Goal: Answer question/provide support: Share knowledge or assist other users

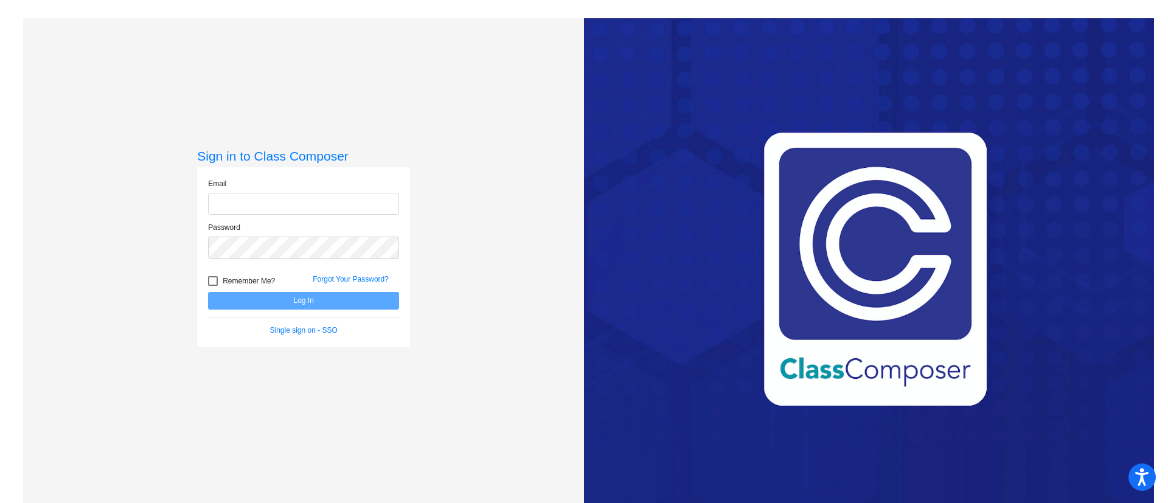
type input "[EMAIL_ADDRESS][PERSON_NAME][DOMAIN_NAME]"
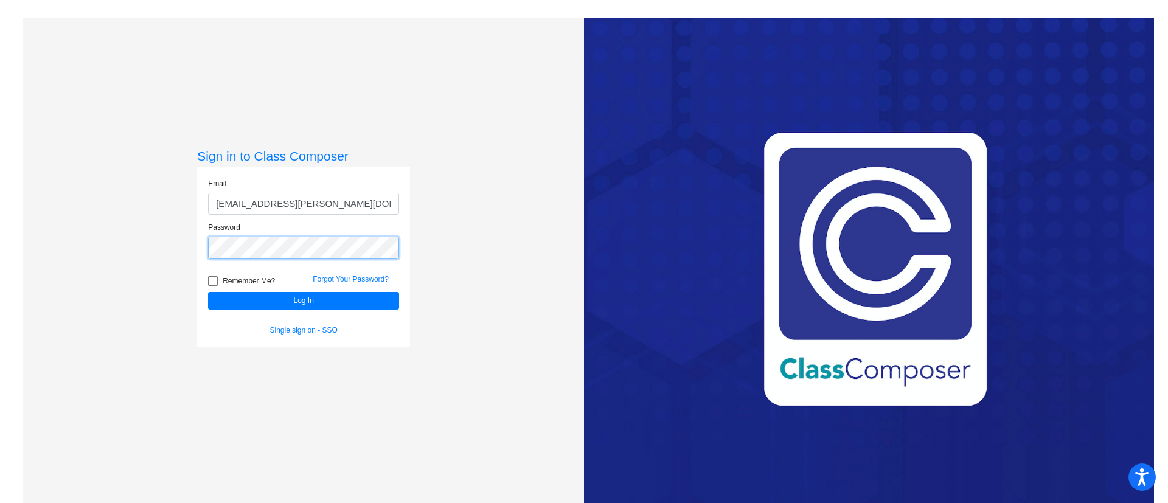
click at [208, 292] on button "Log In" at bounding box center [303, 301] width 191 height 18
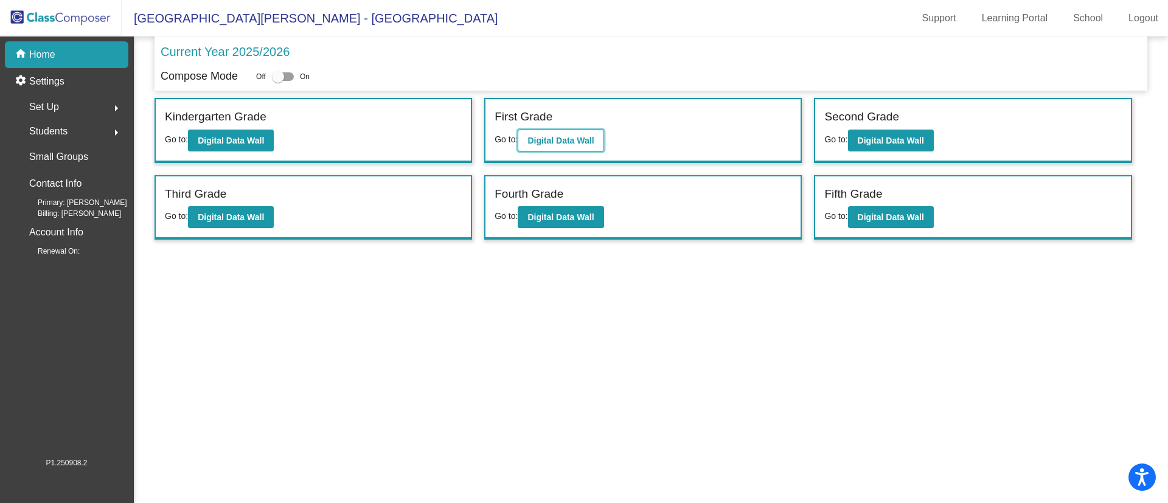
click at [552, 137] on b "Digital Data Wall" at bounding box center [560, 141] width 66 height 10
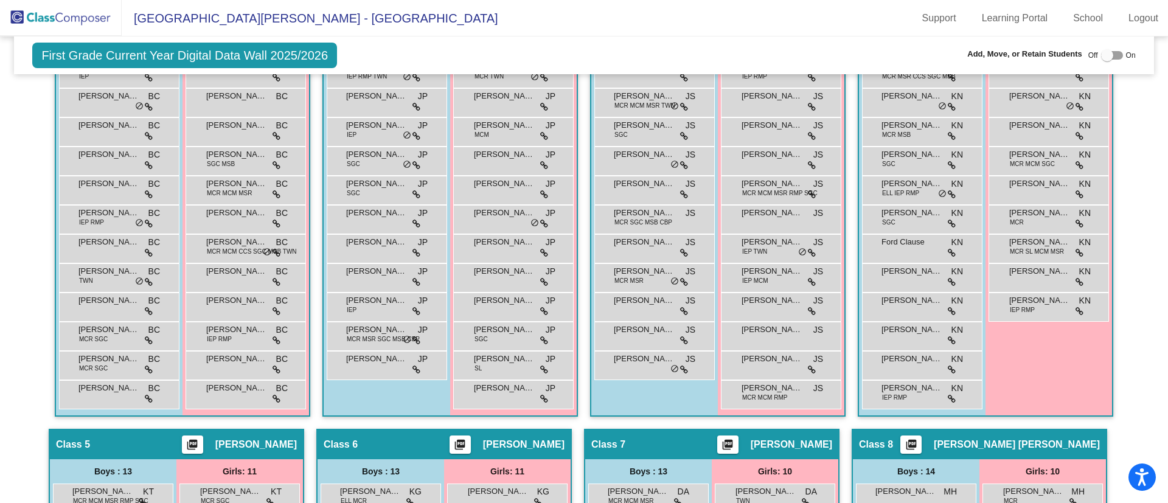
scroll to position [531, 0]
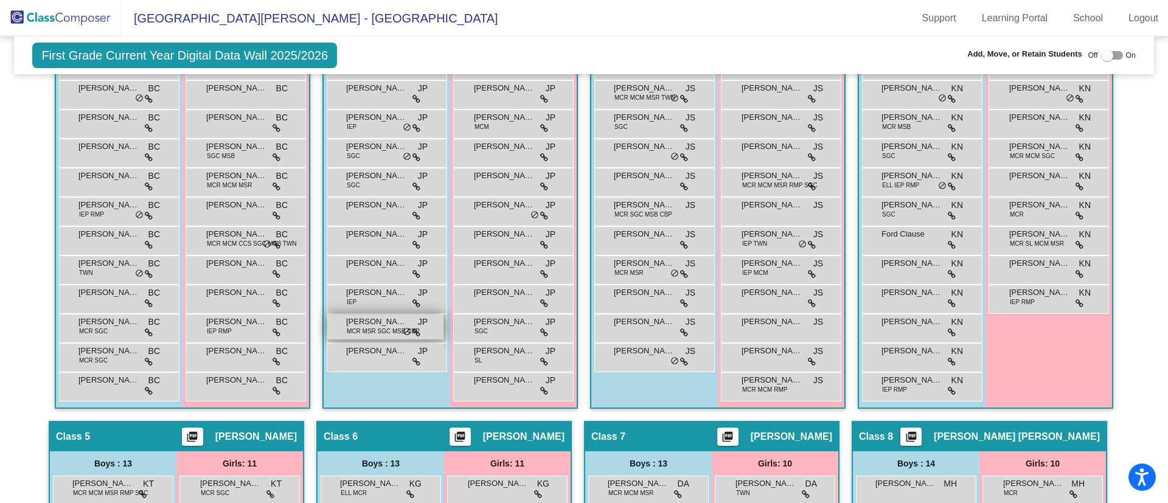
click at [363, 330] on span "MCR MSR SGC MSB CBP" at bounding box center [383, 331] width 73 height 9
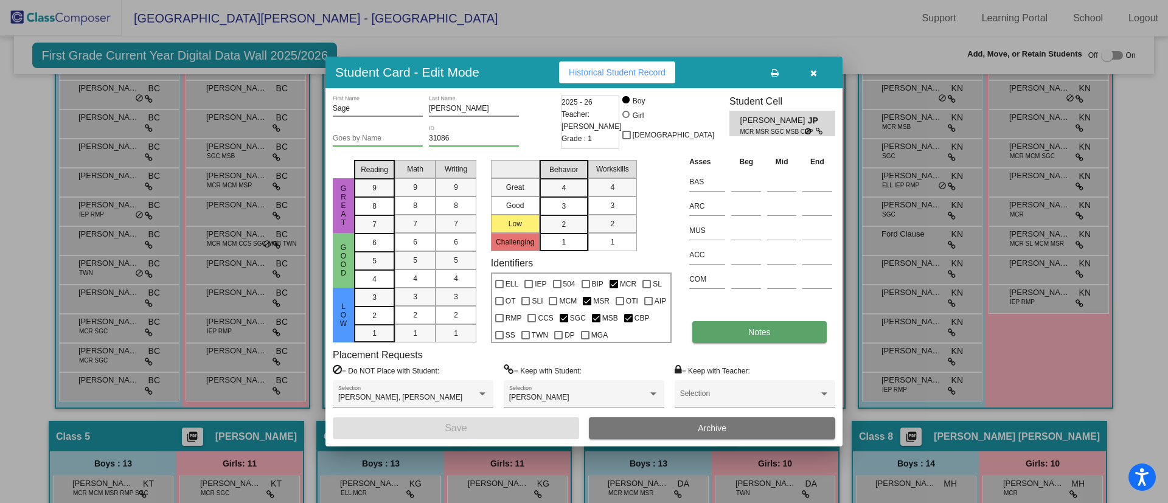
click at [716, 331] on button "Notes" at bounding box center [759, 332] width 134 height 22
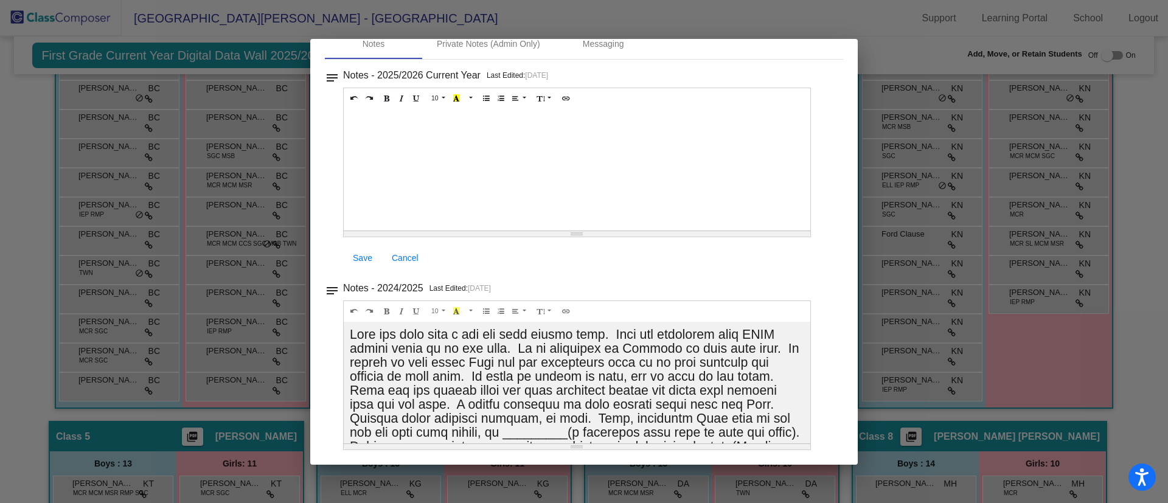
scroll to position [0, 0]
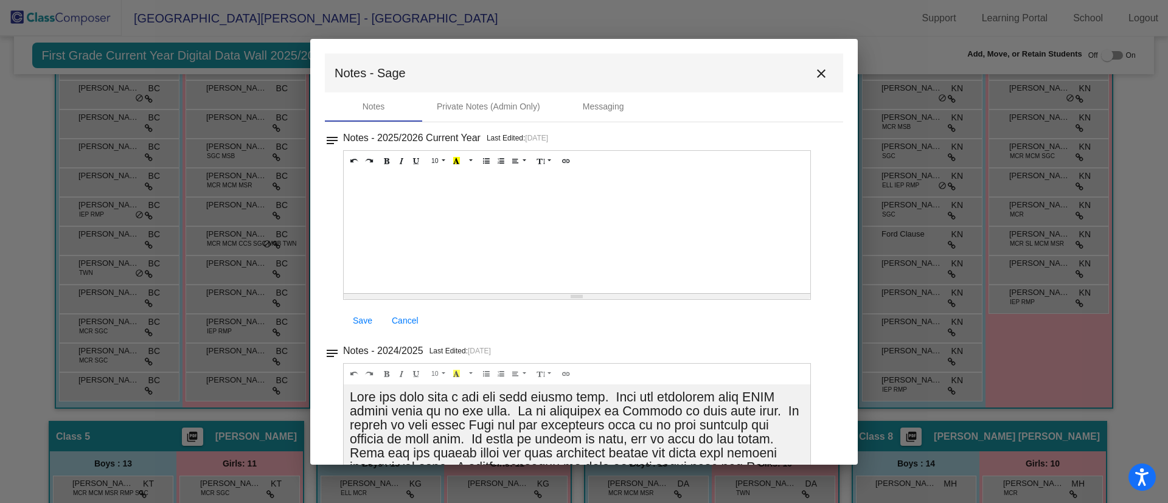
click at [817, 72] on mat-icon "close" at bounding box center [821, 73] width 15 height 15
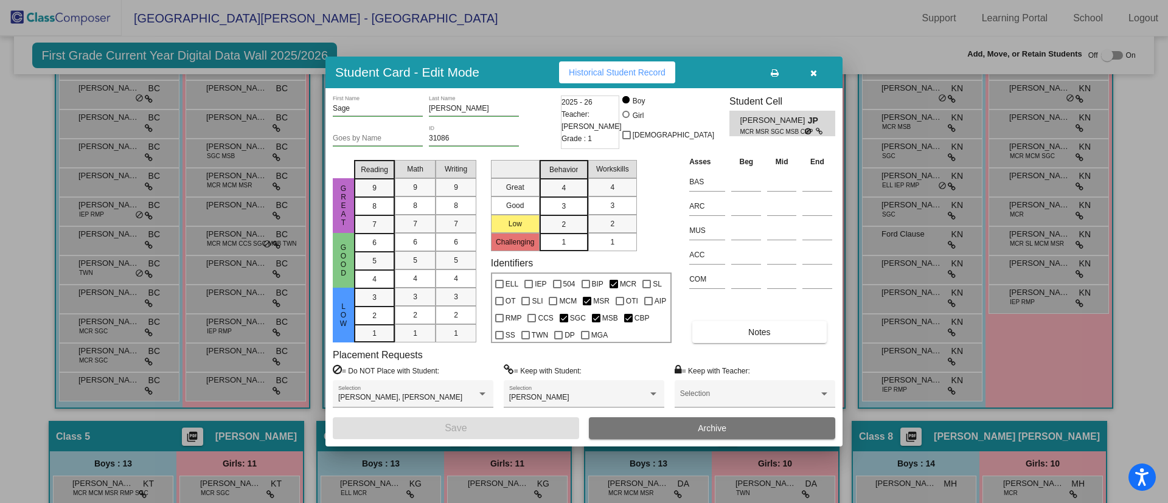
click at [810, 70] on icon "button" at bounding box center [813, 73] width 7 height 9
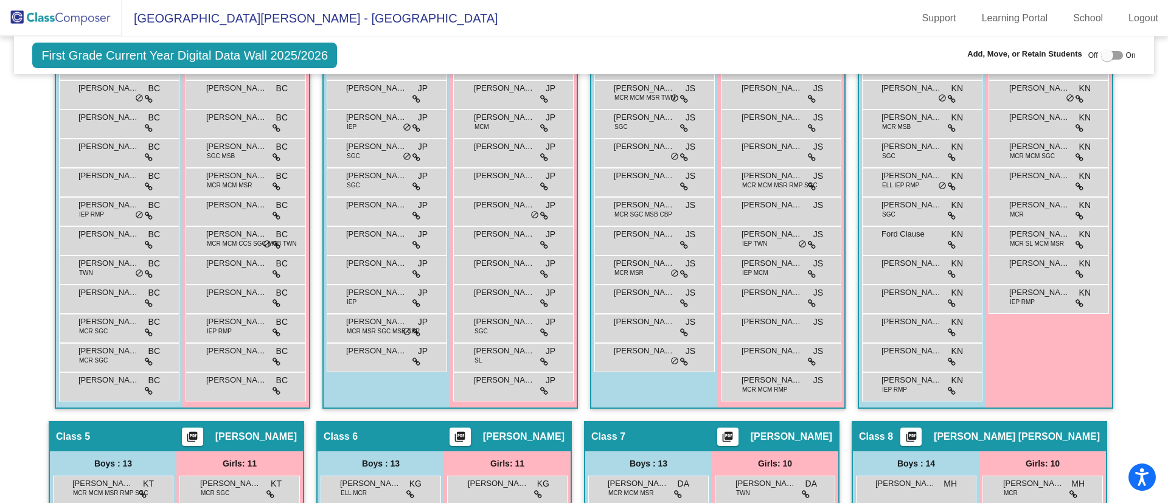
click at [775, 24] on mat-toolbar "[GEOGRAPHIC_DATA][PERSON_NAME] - Jen Support Learning Portal School Logout" at bounding box center [584, 18] width 1168 height 36
